Goal: Check status: Check status

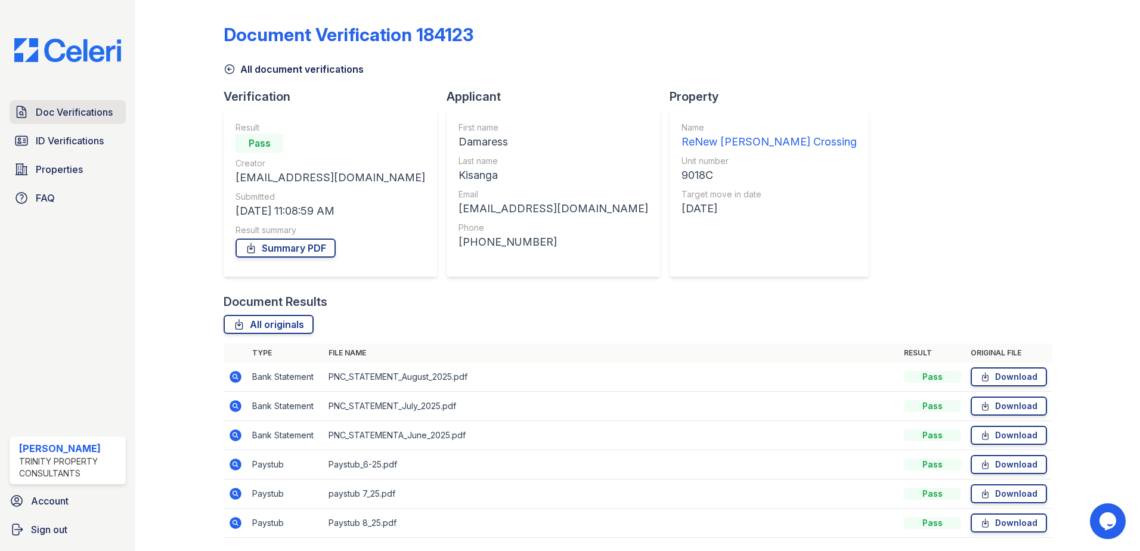
click at [92, 111] on span "Doc Verifications" at bounding box center [74, 112] width 77 height 14
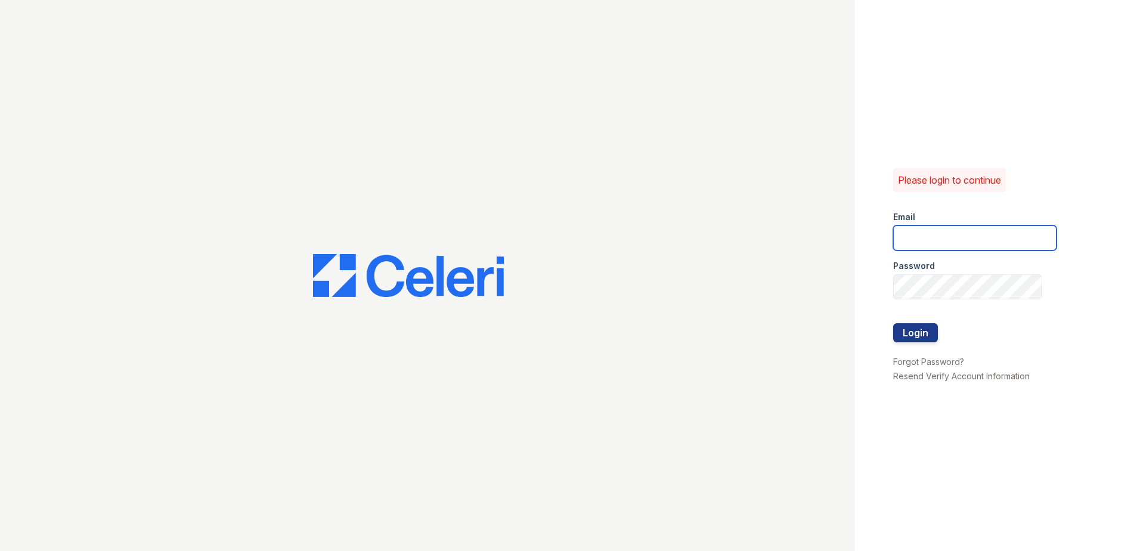
type input "dbailey@trinity-pm.com"
click at [908, 326] on button "Login" at bounding box center [915, 332] width 45 height 19
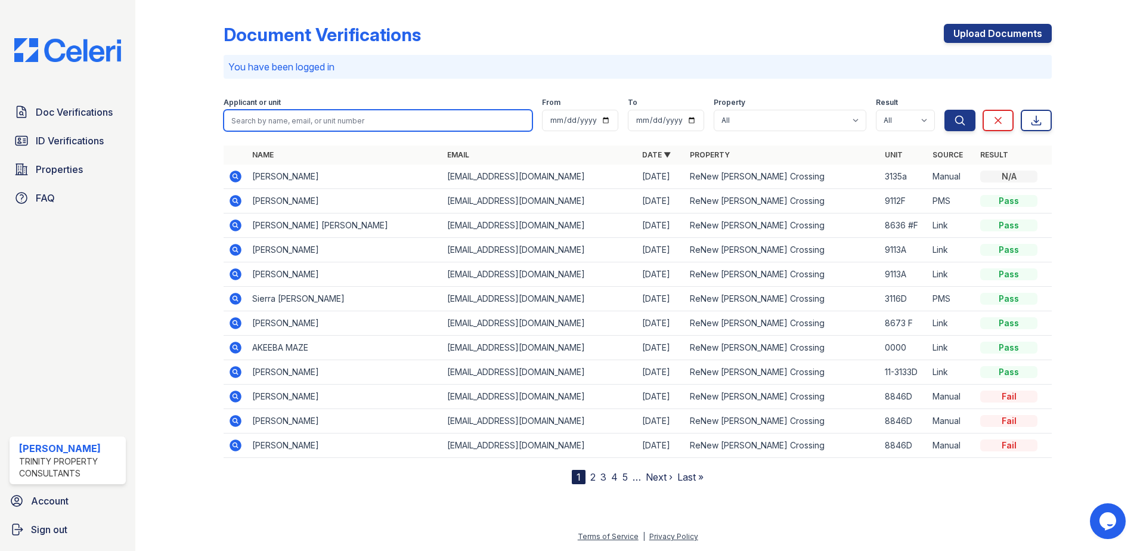
click at [256, 119] on input "search" at bounding box center [378, 120] width 309 height 21
type input "iloabachie"
click at [945, 110] on button "Search" at bounding box center [960, 120] width 31 height 21
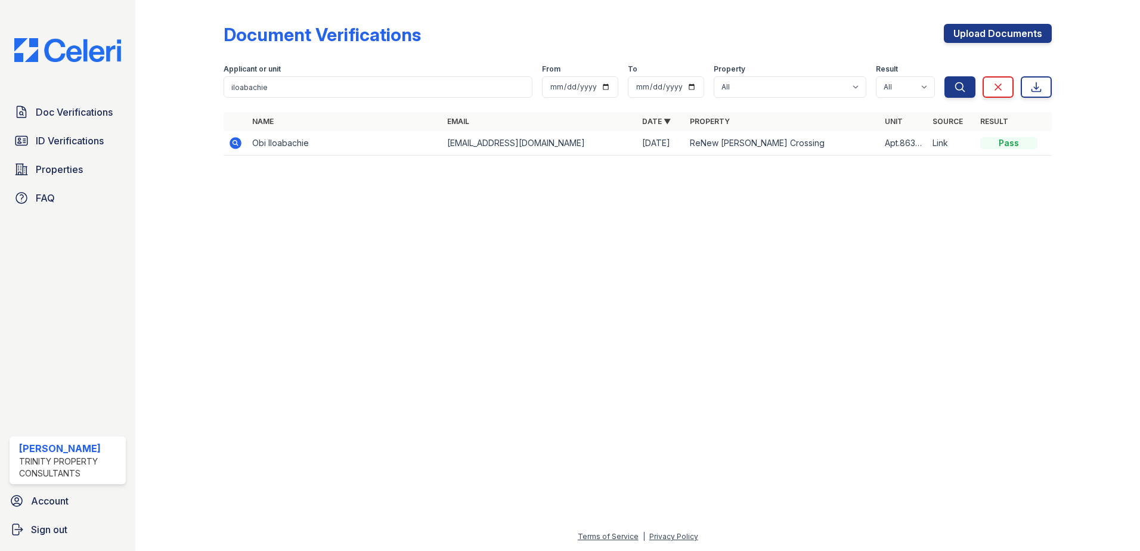
click at [241, 146] on icon at bounding box center [235, 143] width 14 height 14
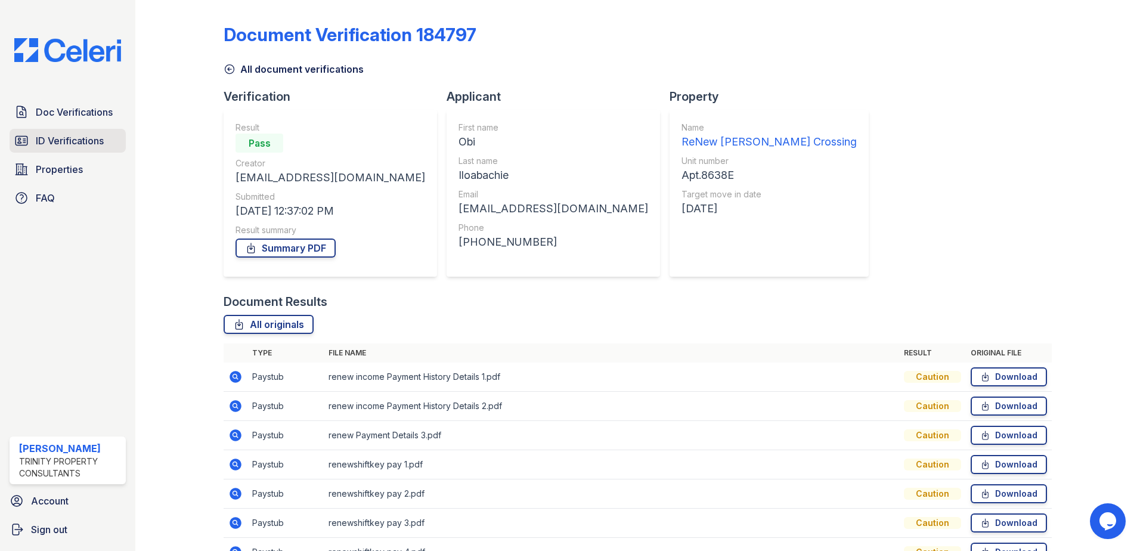
click at [57, 138] on span "ID Verifications" at bounding box center [70, 141] width 68 height 14
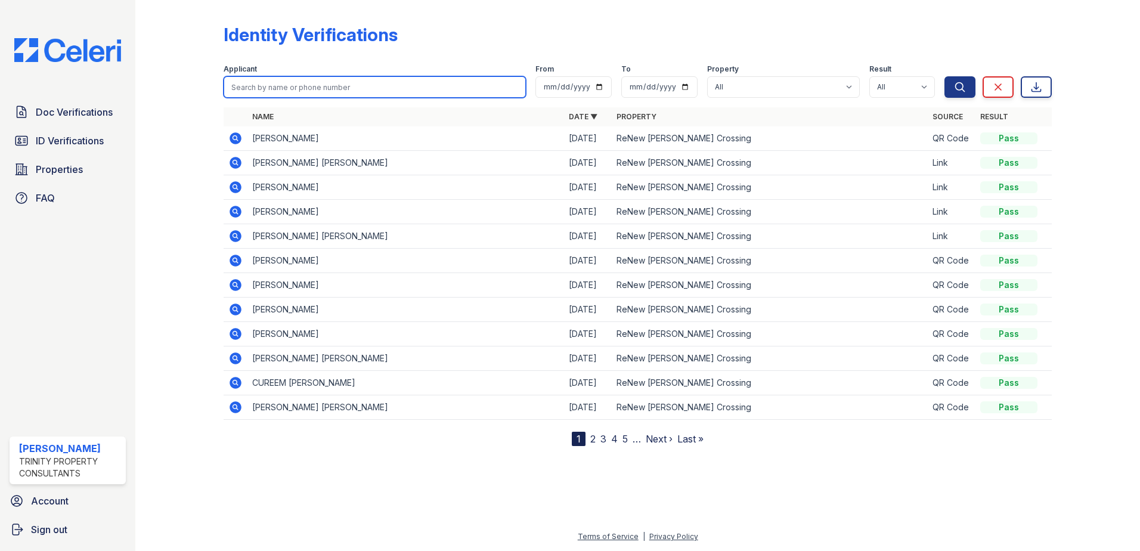
click at [273, 80] on input "search" at bounding box center [375, 86] width 302 height 21
type input "iloabachi"
click at [945, 76] on button "Search" at bounding box center [960, 86] width 31 height 21
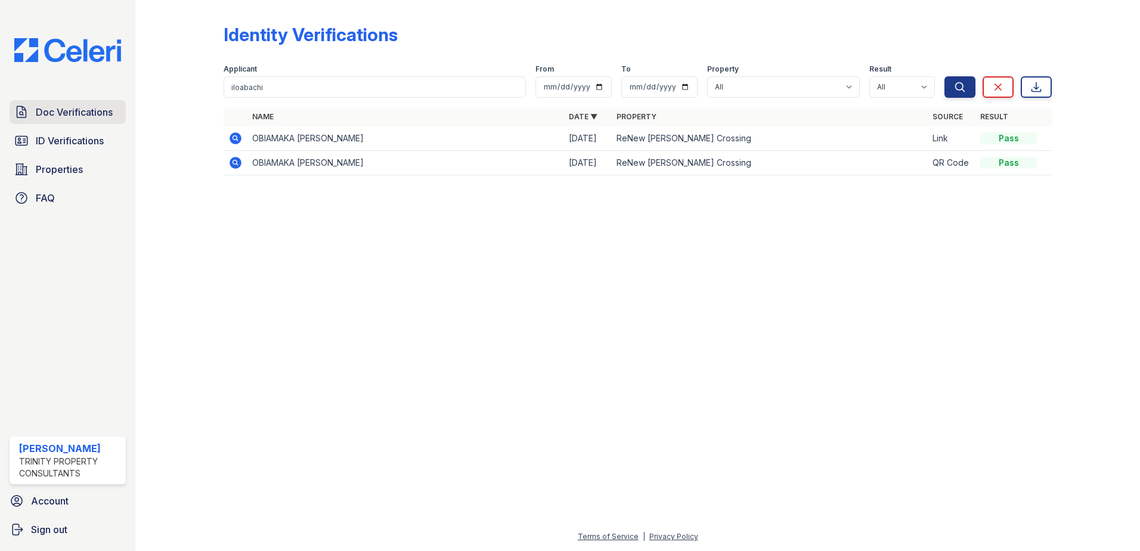
click at [72, 110] on span "Doc Verifications" at bounding box center [74, 112] width 77 height 14
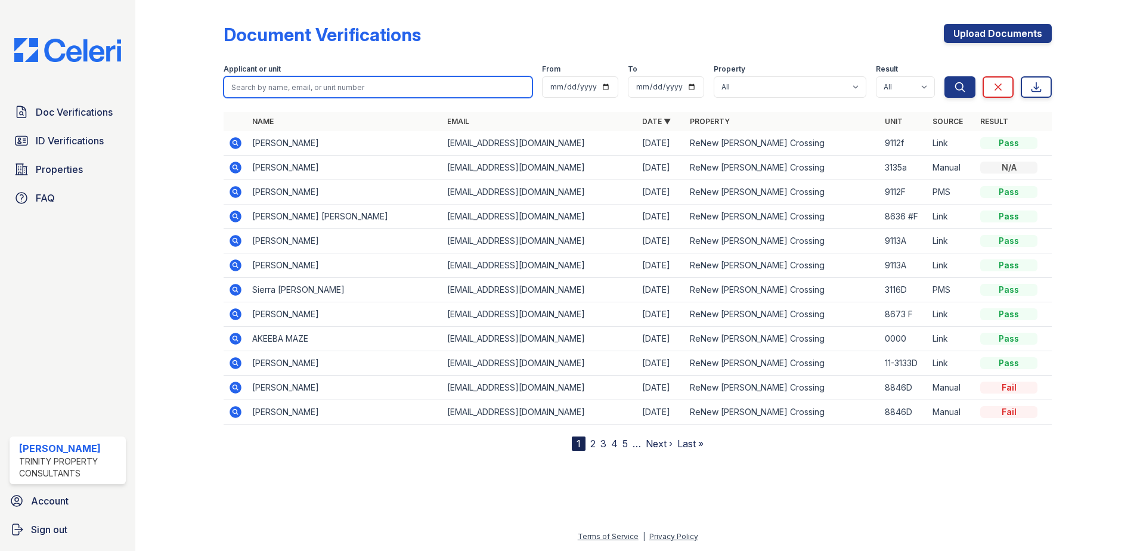
click at [247, 90] on input "search" at bounding box center [378, 86] width 309 height 21
type input "iloabachie"
click at [945, 76] on button "Search" at bounding box center [960, 86] width 31 height 21
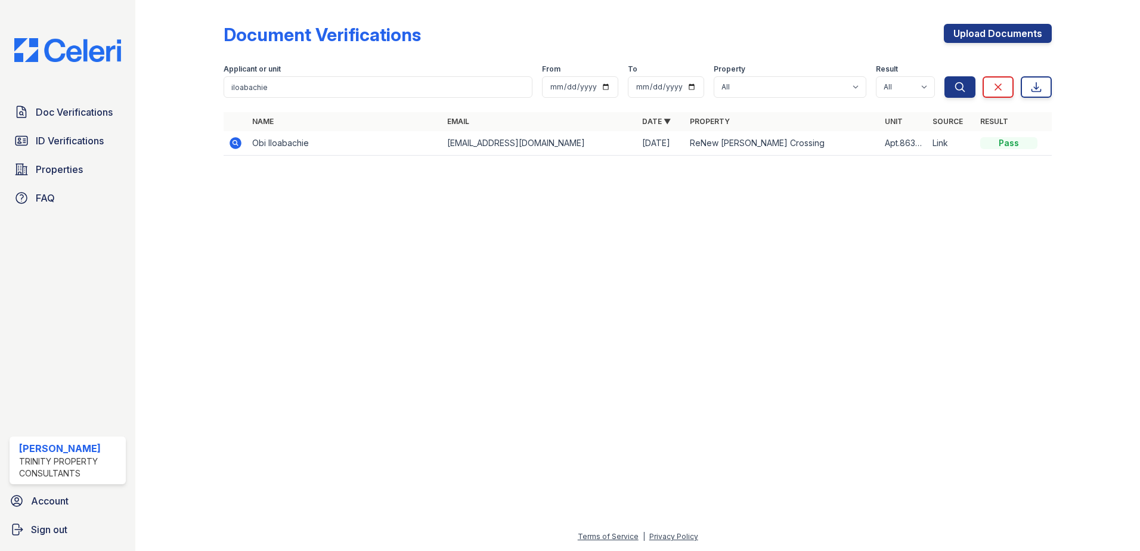
click at [237, 143] on icon at bounding box center [235, 143] width 14 height 14
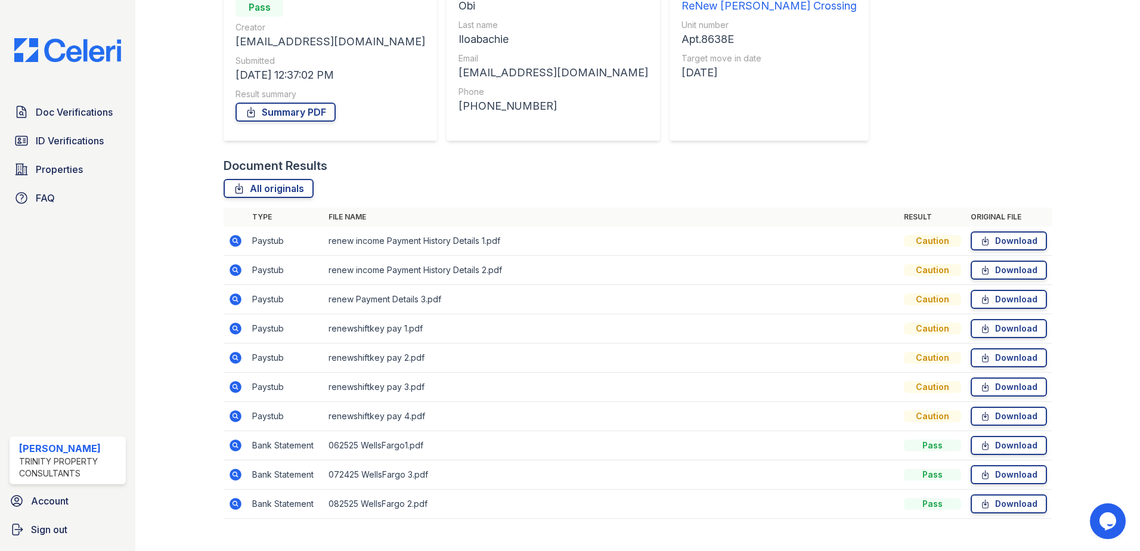
scroll to position [156, 0]
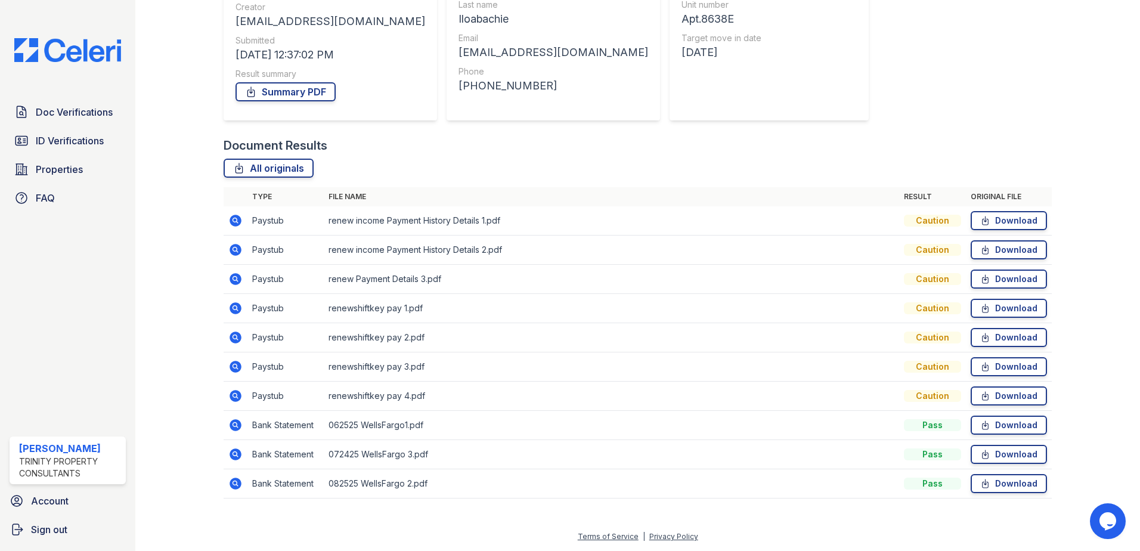
click at [815, 159] on div "All originals" at bounding box center [638, 168] width 828 height 19
click at [237, 218] on icon at bounding box center [236, 221] width 12 height 12
